Goal: Task Accomplishment & Management: Use online tool/utility

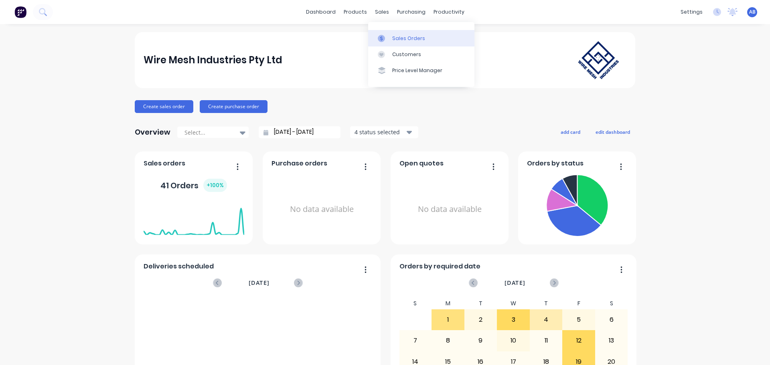
click at [399, 36] on div "Sales Orders" at bounding box center [408, 38] width 33 height 7
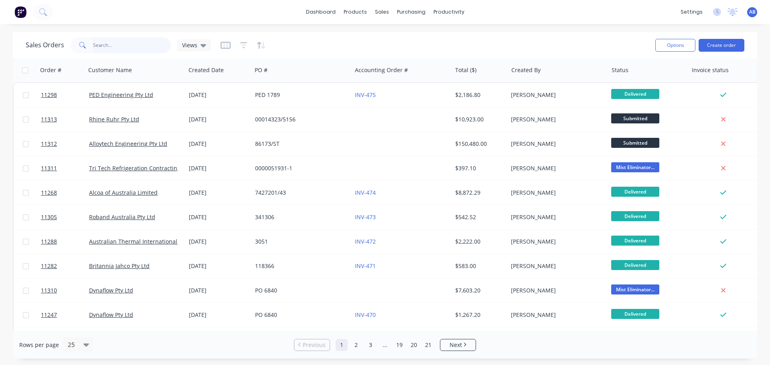
click at [130, 48] on input "text" at bounding box center [132, 45] width 78 height 16
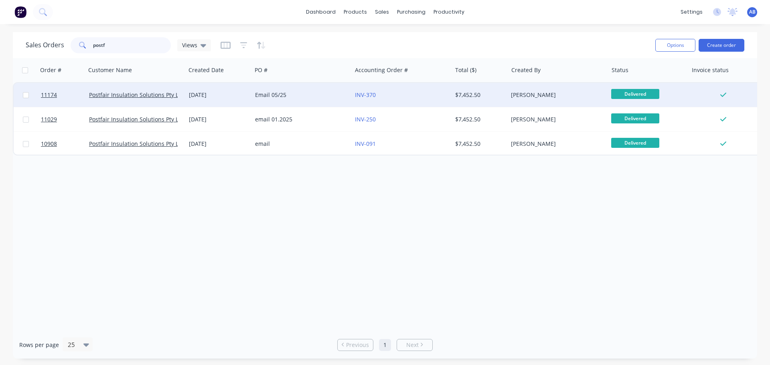
type input "postf"
click at [316, 99] on div "Email 05/25" at bounding box center [299, 95] width 89 height 8
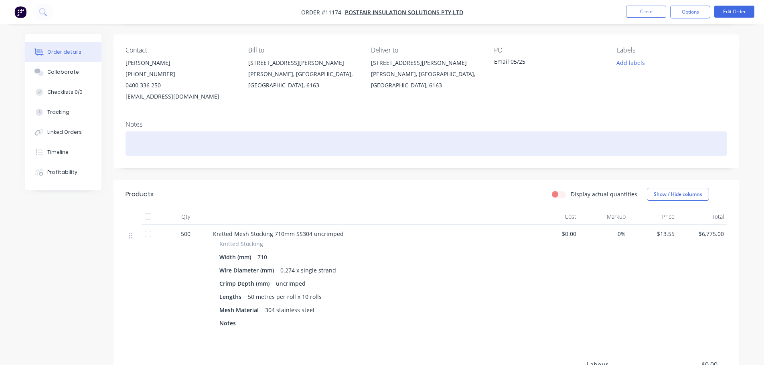
scroll to position [40, 0]
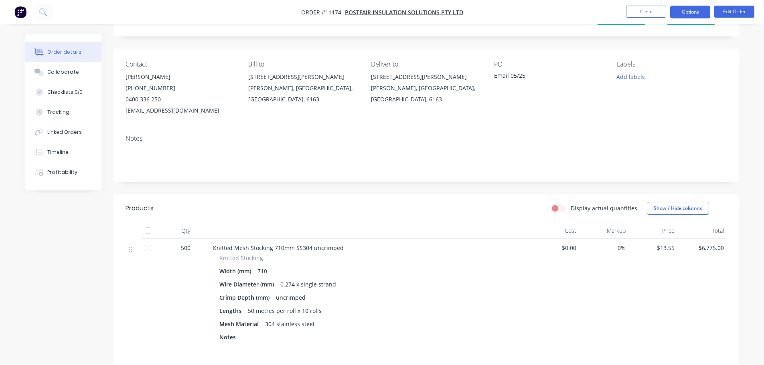
click at [686, 12] on button "Options" at bounding box center [690, 12] width 40 height 13
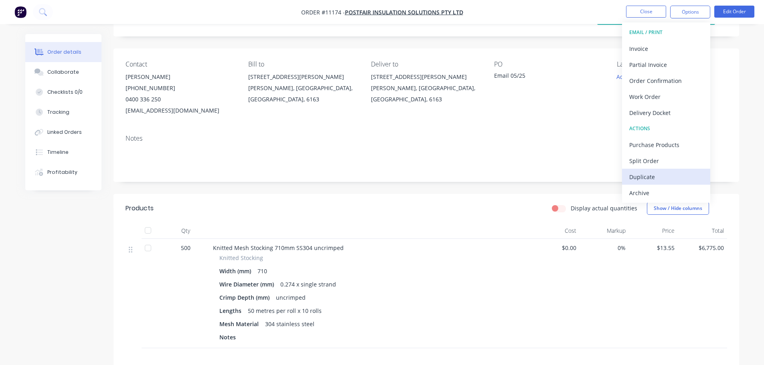
click at [644, 175] on div "Duplicate" at bounding box center [666, 177] width 74 height 12
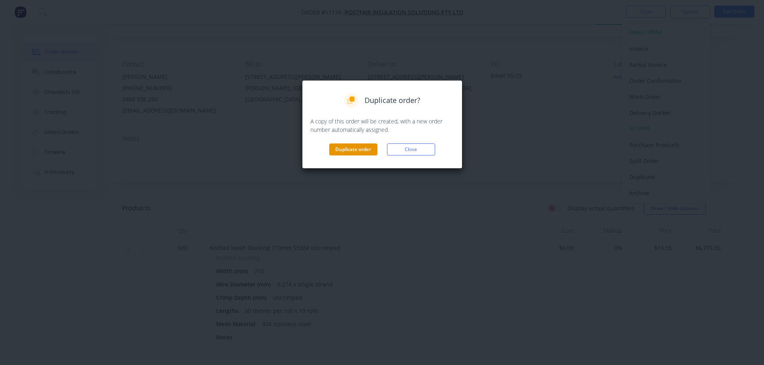
click at [351, 148] on button "Duplicate order" at bounding box center [353, 150] width 48 height 12
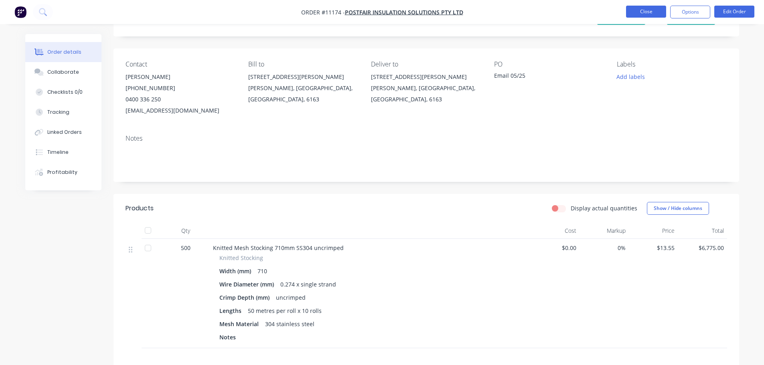
click at [650, 12] on button "Close" at bounding box center [646, 12] width 40 height 12
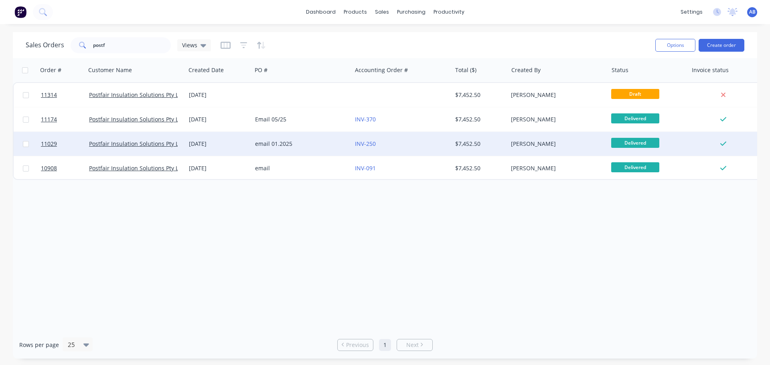
click at [315, 145] on div "email 01.2025" at bounding box center [299, 144] width 89 height 8
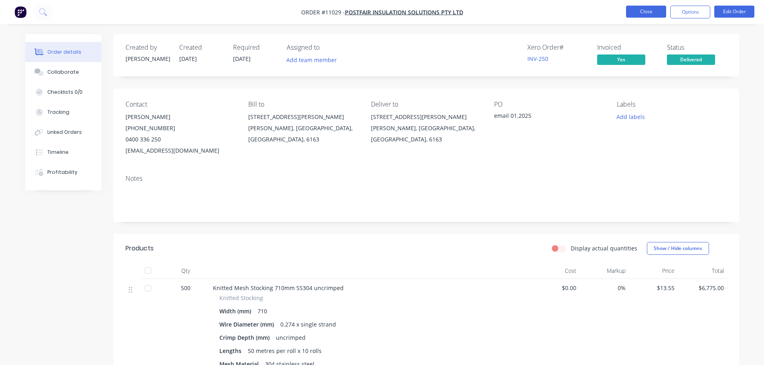
click at [644, 15] on button "Close" at bounding box center [646, 12] width 40 height 12
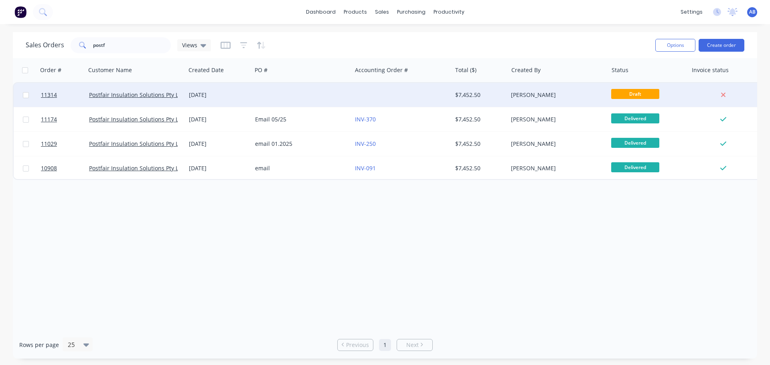
click at [364, 91] on div at bounding box center [402, 95] width 100 height 24
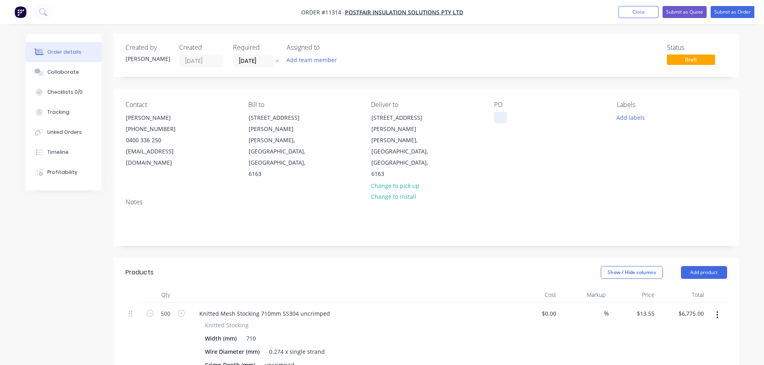
click at [497, 117] on div at bounding box center [500, 118] width 13 height 12
click at [265, 62] on input "[DATE]" at bounding box center [252, 61] width 39 height 12
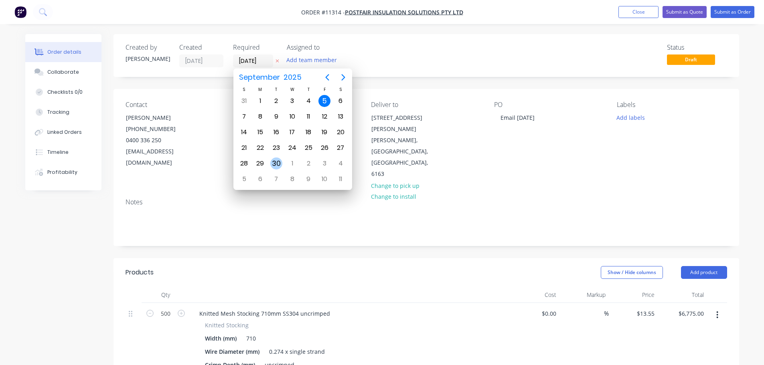
click at [278, 165] on div "30" at bounding box center [276, 164] width 12 height 12
type input "[DATE]"
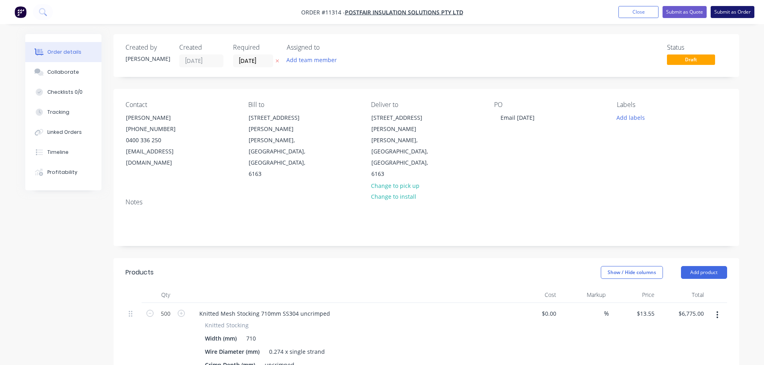
click at [733, 11] on button "Submit as Order" at bounding box center [733, 12] width 44 height 12
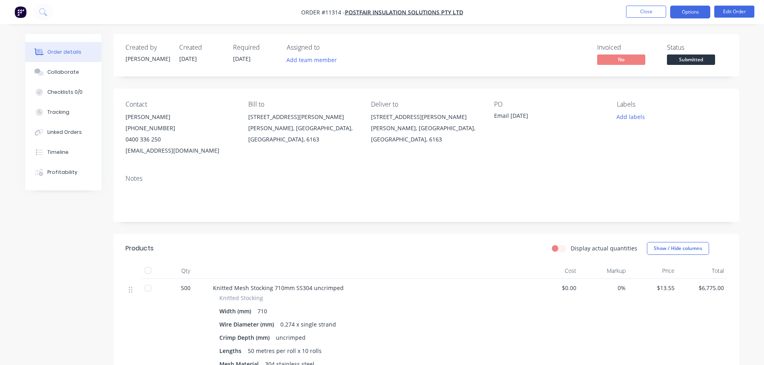
click at [689, 12] on button "Options" at bounding box center [690, 12] width 40 height 13
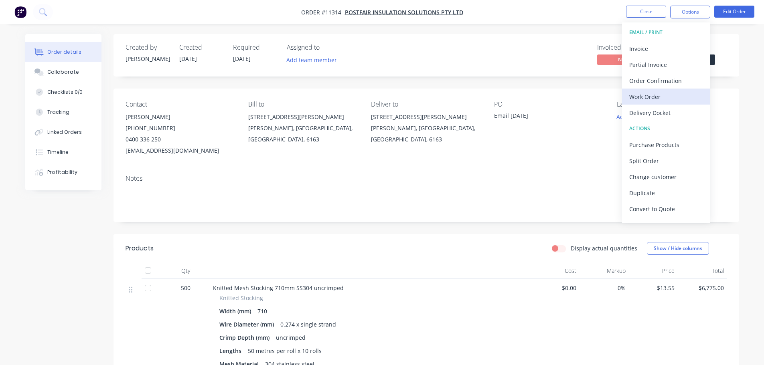
click at [648, 95] on div "Work Order" at bounding box center [666, 97] width 74 height 12
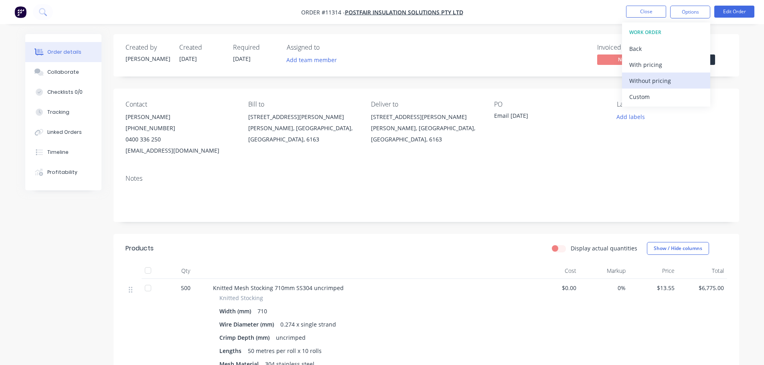
click at [652, 82] on div "Without pricing" at bounding box center [666, 81] width 74 height 12
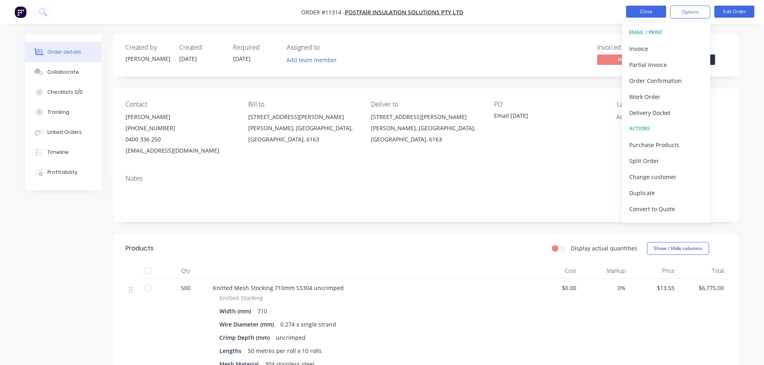
click at [651, 13] on button "Close" at bounding box center [646, 12] width 40 height 12
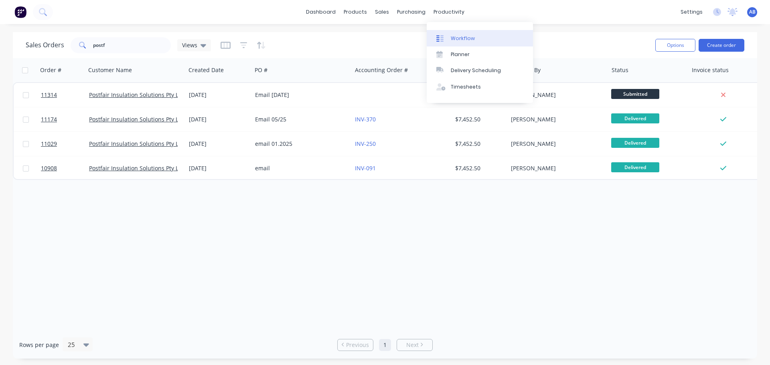
click at [452, 37] on div "Workflow" at bounding box center [463, 38] width 24 height 7
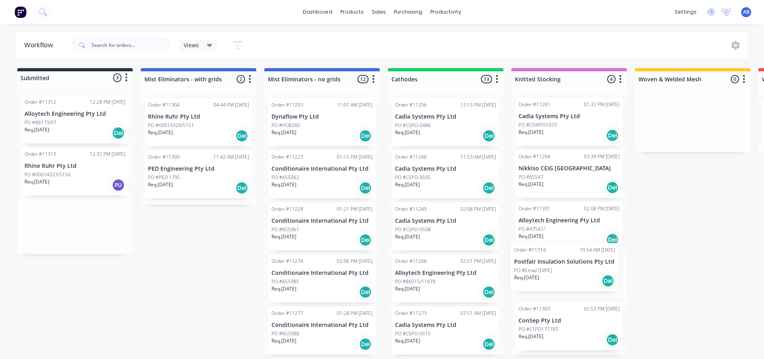
scroll to position [2, 0]
drag, startPoint x: 52, startPoint y: 229, endPoint x: 545, endPoint y: 276, distance: 495.9
click at [545, 276] on div "Submitted 3 Status colour #273444 hex #273444 Save Cancel Summaries Total order…" at bounding box center [546, 211] width 1105 height 287
click at [23, 10] on img at bounding box center [20, 12] width 12 height 12
